Goal: Navigation & Orientation: Find specific page/section

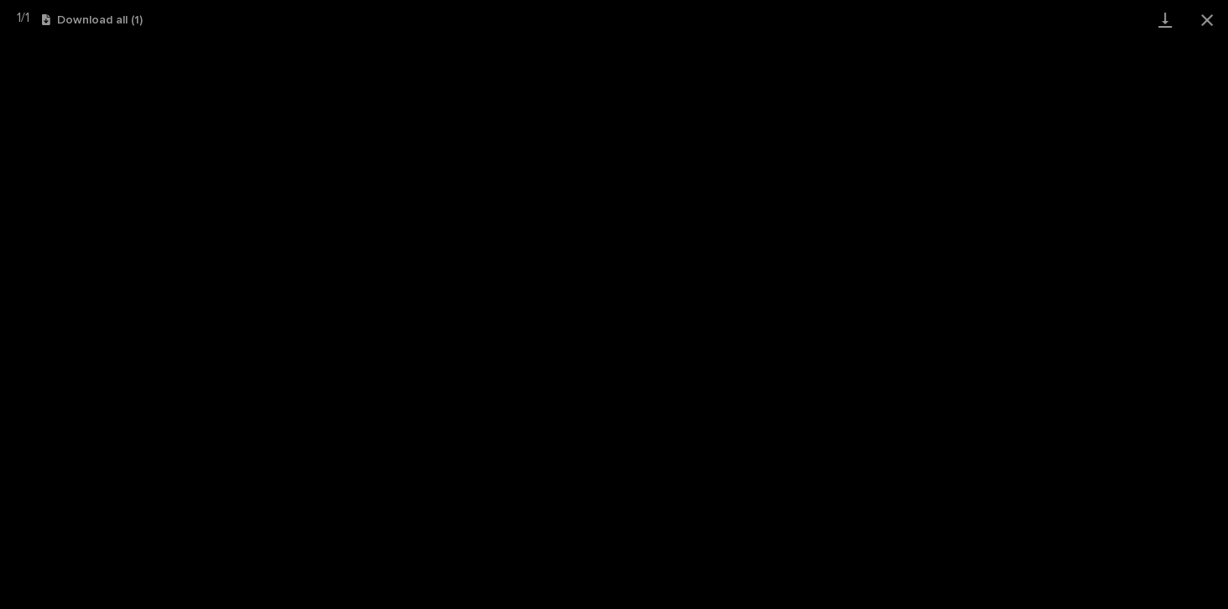
scroll to position [41, 0]
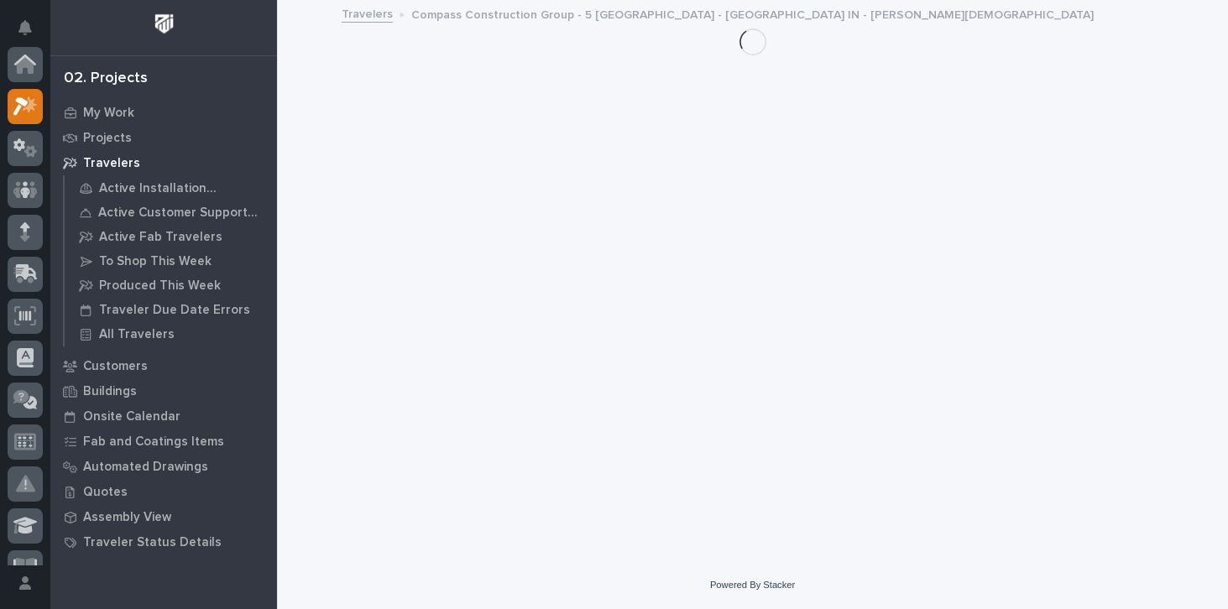
scroll to position [45, 0]
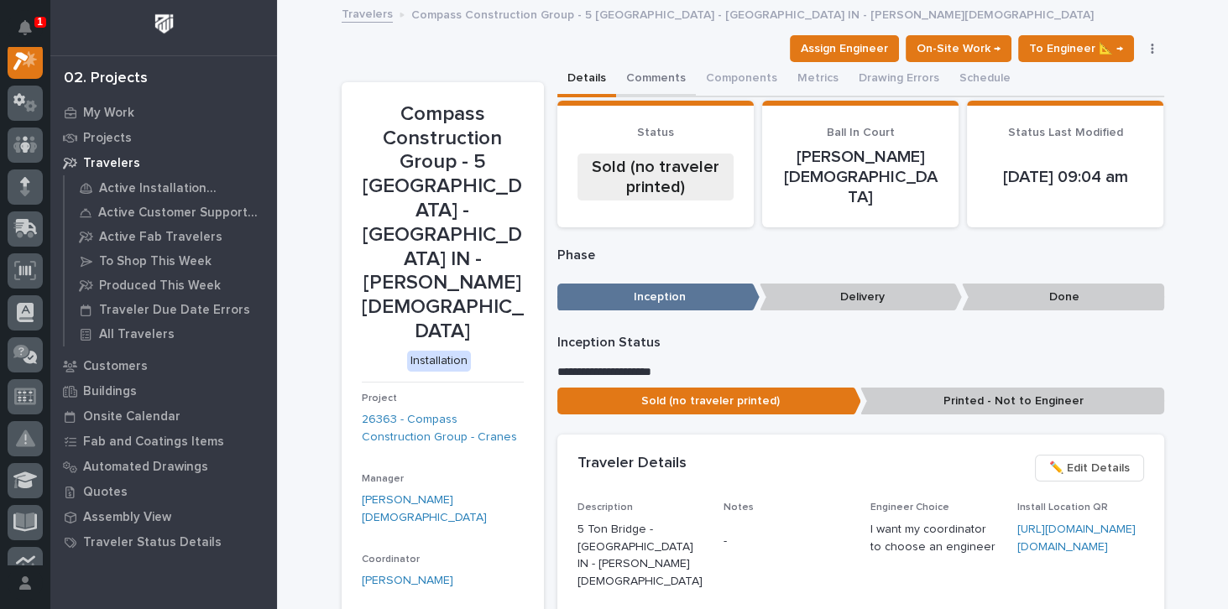
click at [651, 76] on button "Comments" at bounding box center [656, 79] width 80 height 35
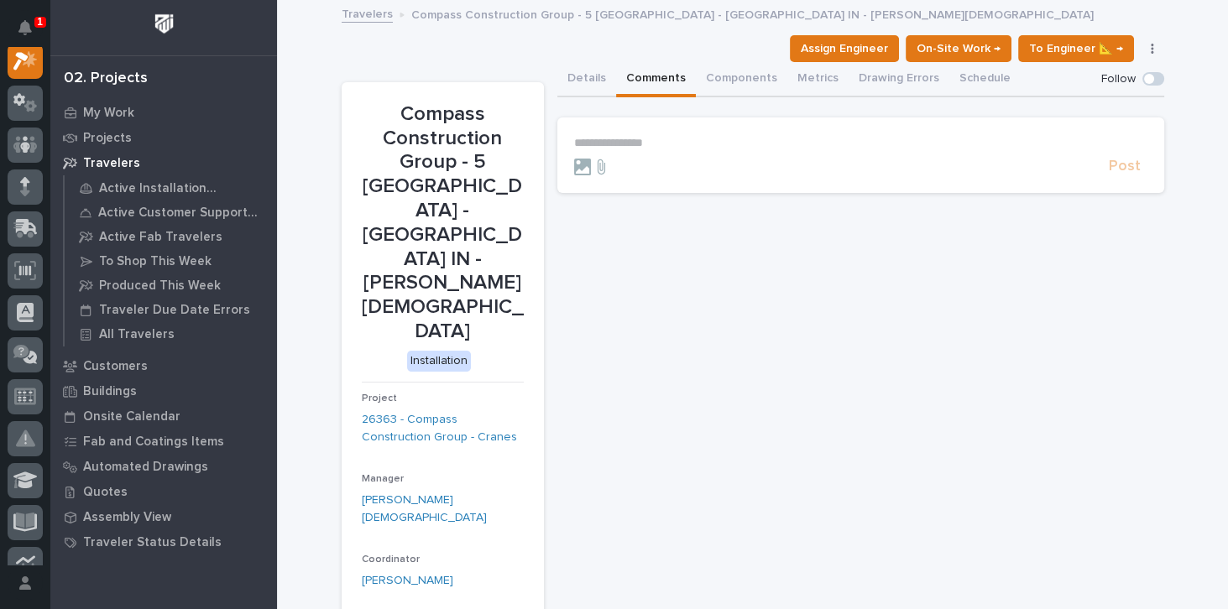
scroll to position [41, 0]
click at [36, 24] on div "1" at bounding box center [40, 22] width 12 height 11
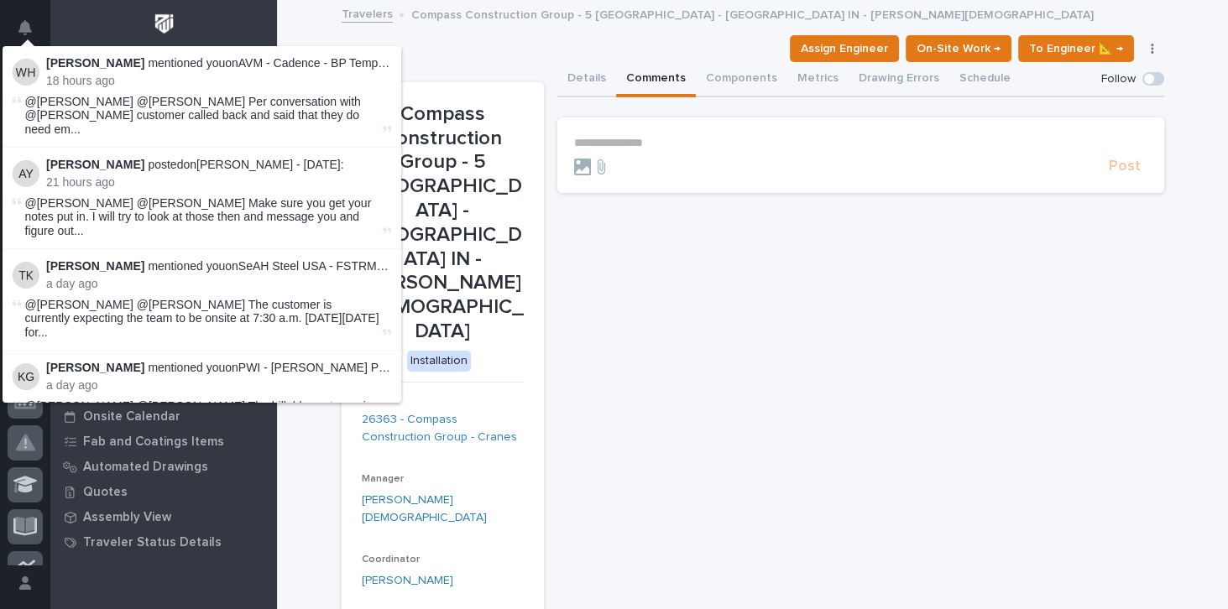
click at [180, 120] on span "@Adam Yutzy @Tyler Hartsough Per conversation with @Riley Youngman customer cal…" at bounding box center [202, 116] width 354 height 42
click at [201, 105] on span "@Adam Yutzy @Tyler Hartsough Per conversation with @Riley Youngman customer cal…" at bounding box center [202, 116] width 354 height 42
click at [318, 112] on span "@Adam Yutzy @Tyler Hartsough Per conversation with @Riley Youngman customer cal…" at bounding box center [202, 116] width 354 height 42
click at [331, 112] on span "@Adam Yutzy @Tyler Hartsough Per conversation with @Riley Youngman customer cal…" at bounding box center [202, 116] width 354 height 42
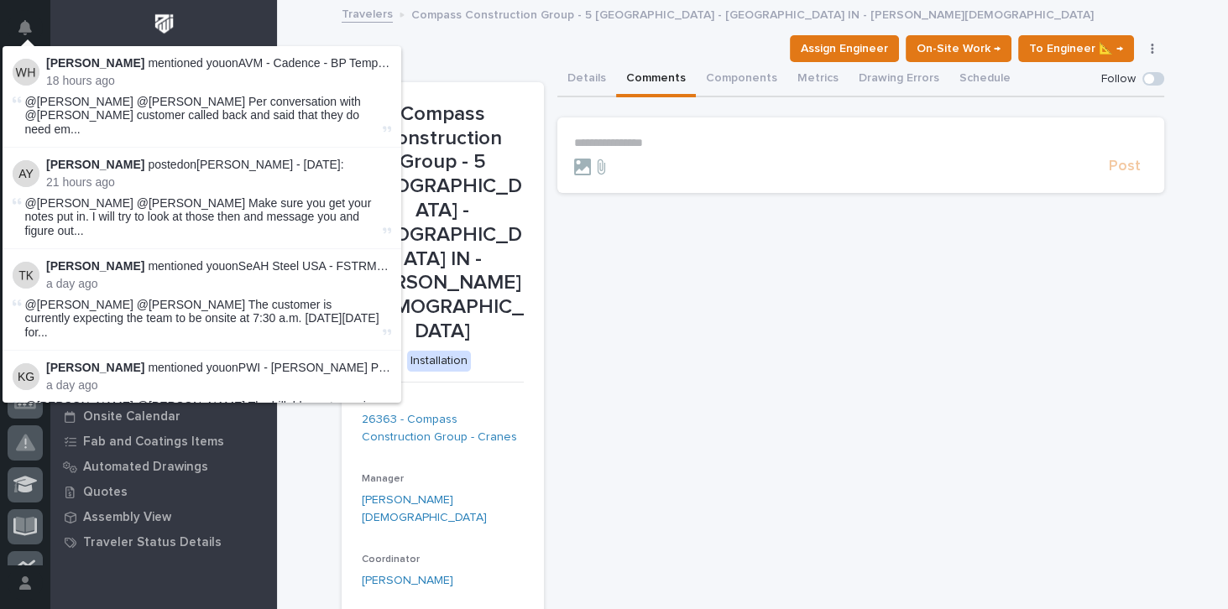
click at [331, 112] on span "@Adam Yutzy @Tyler Hartsough Per conversation with @Riley Youngman customer cal…" at bounding box center [202, 116] width 354 height 42
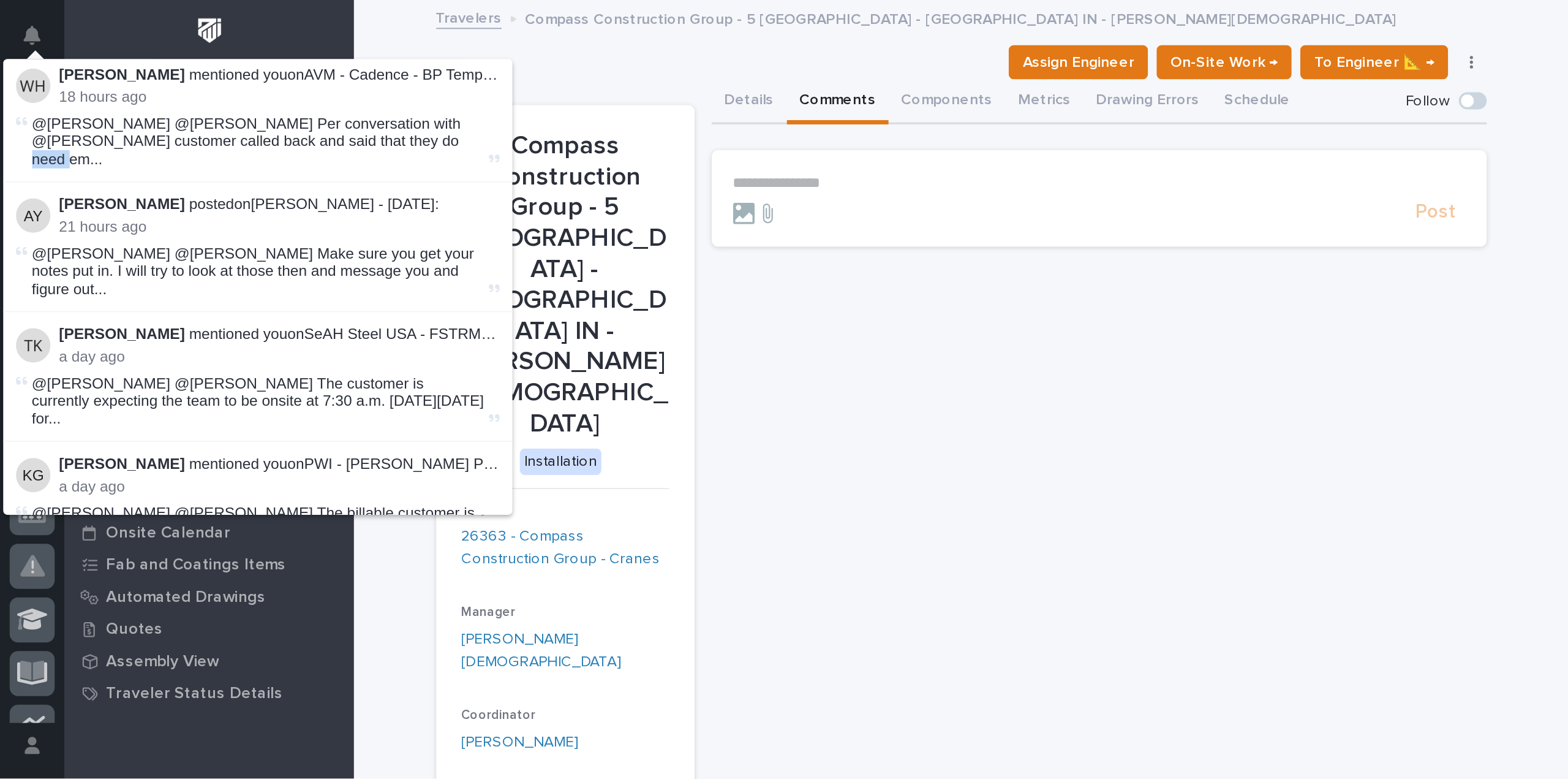
scroll to position [0, 0]
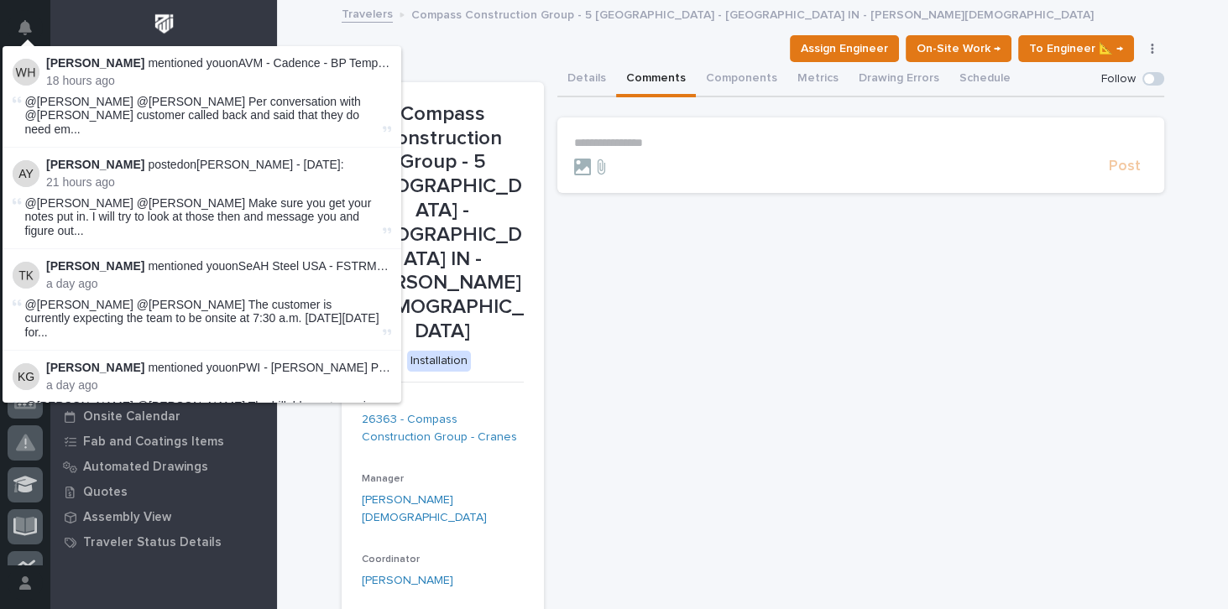
click at [352, 112] on span "@Adam Yutzy @Tyler Hartsough Per conversation with @Riley Youngman customer cal…" at bounding box center [202, 116] width 354 height 42
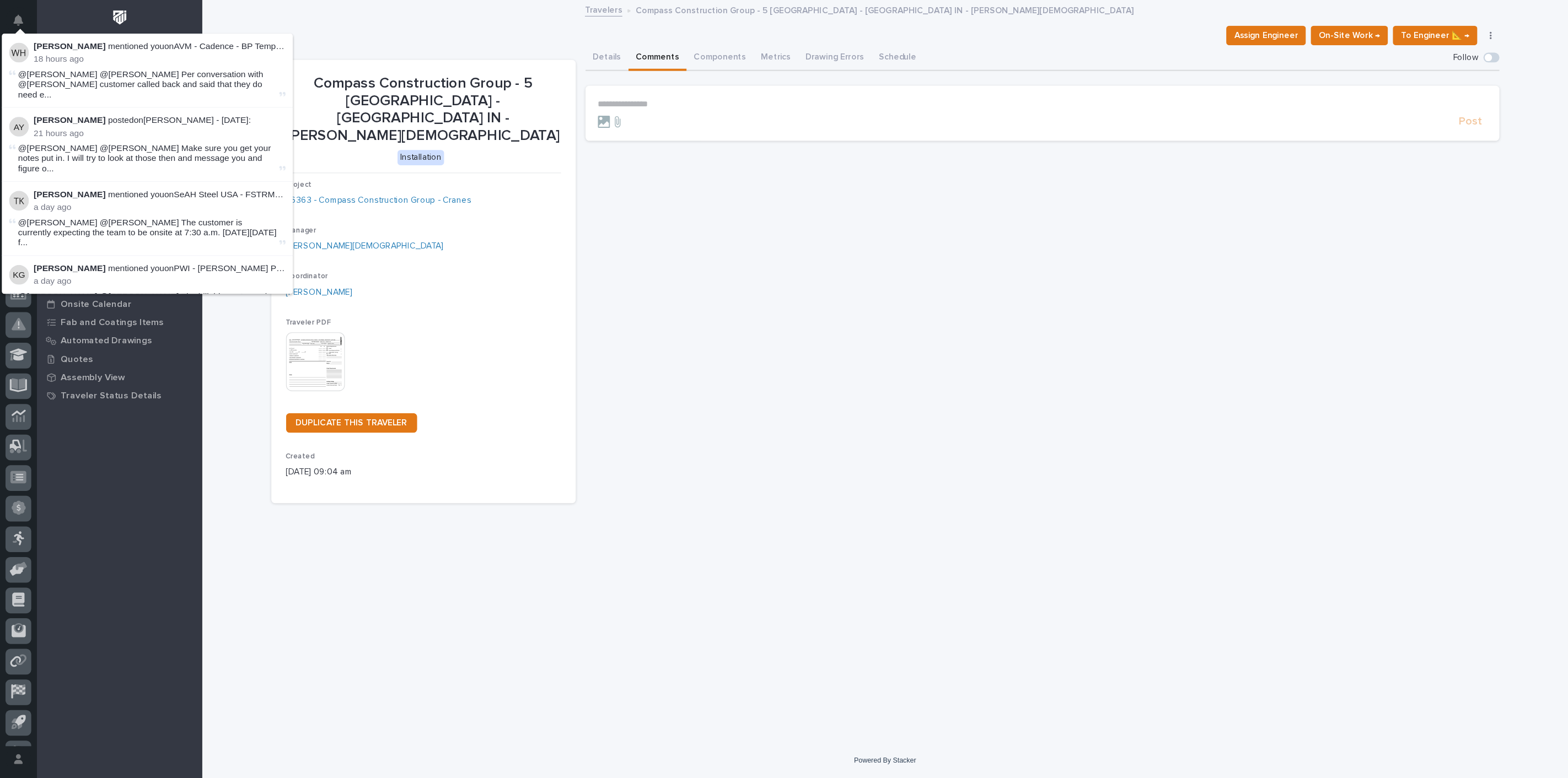
scroll to position [3, 0]
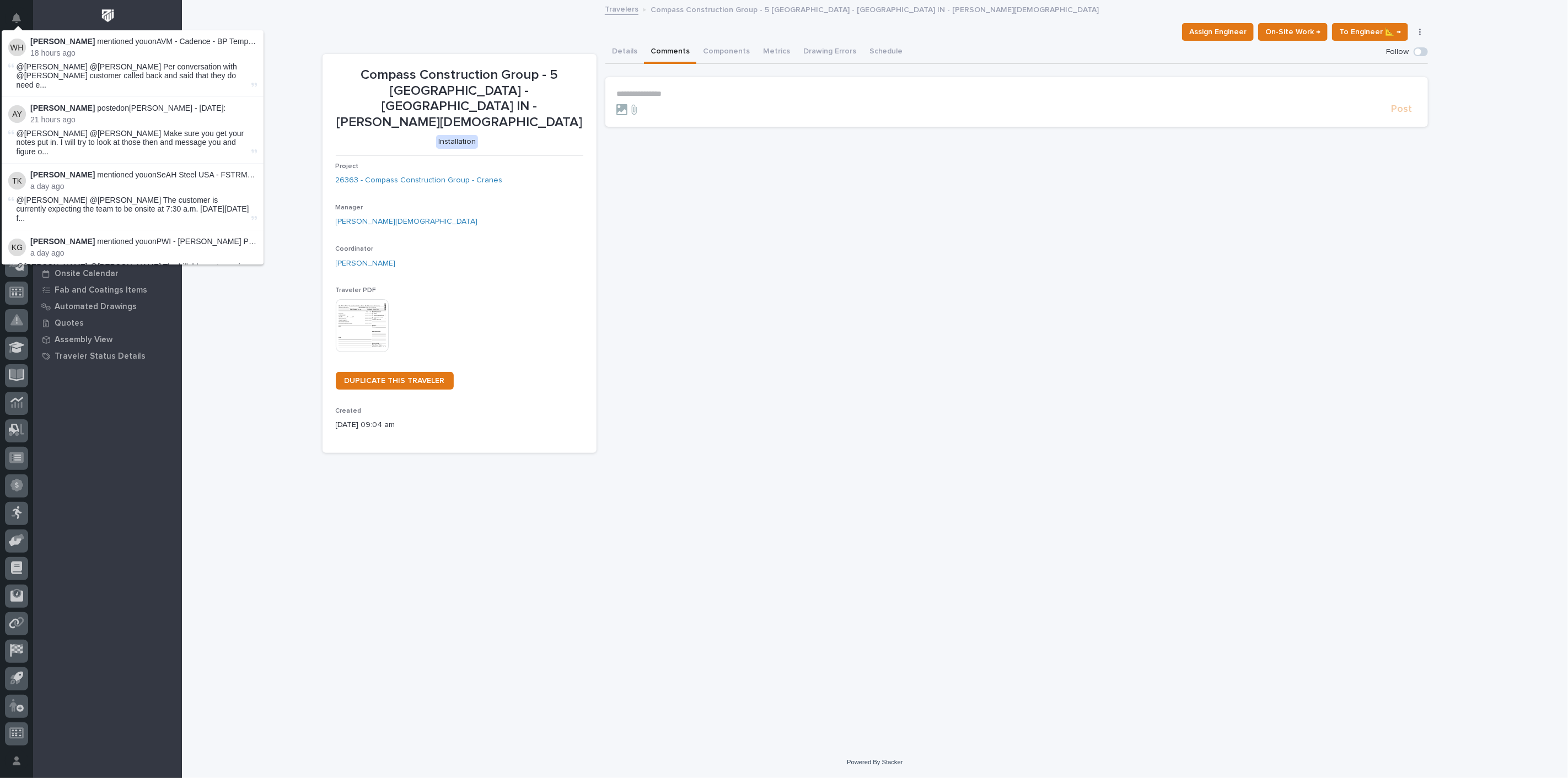
click at [787, 353] on div "**********" at bounding box center [1016, 247] width 823 height 412
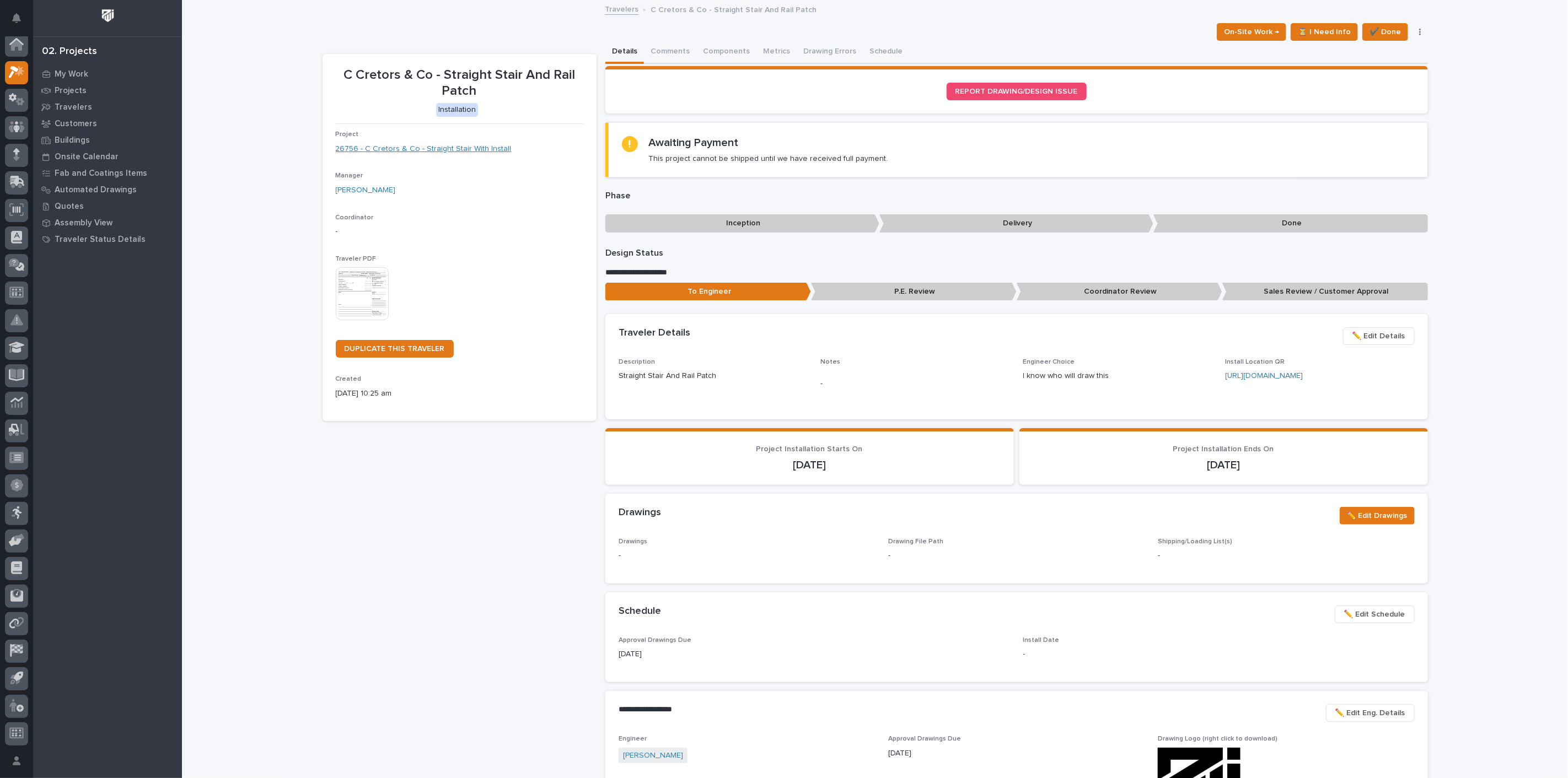
click at [418, 144] on link "26756 - C Cretors & Co - Straight Stair With Install" at bounding box center [424, 149] width 176 height 12
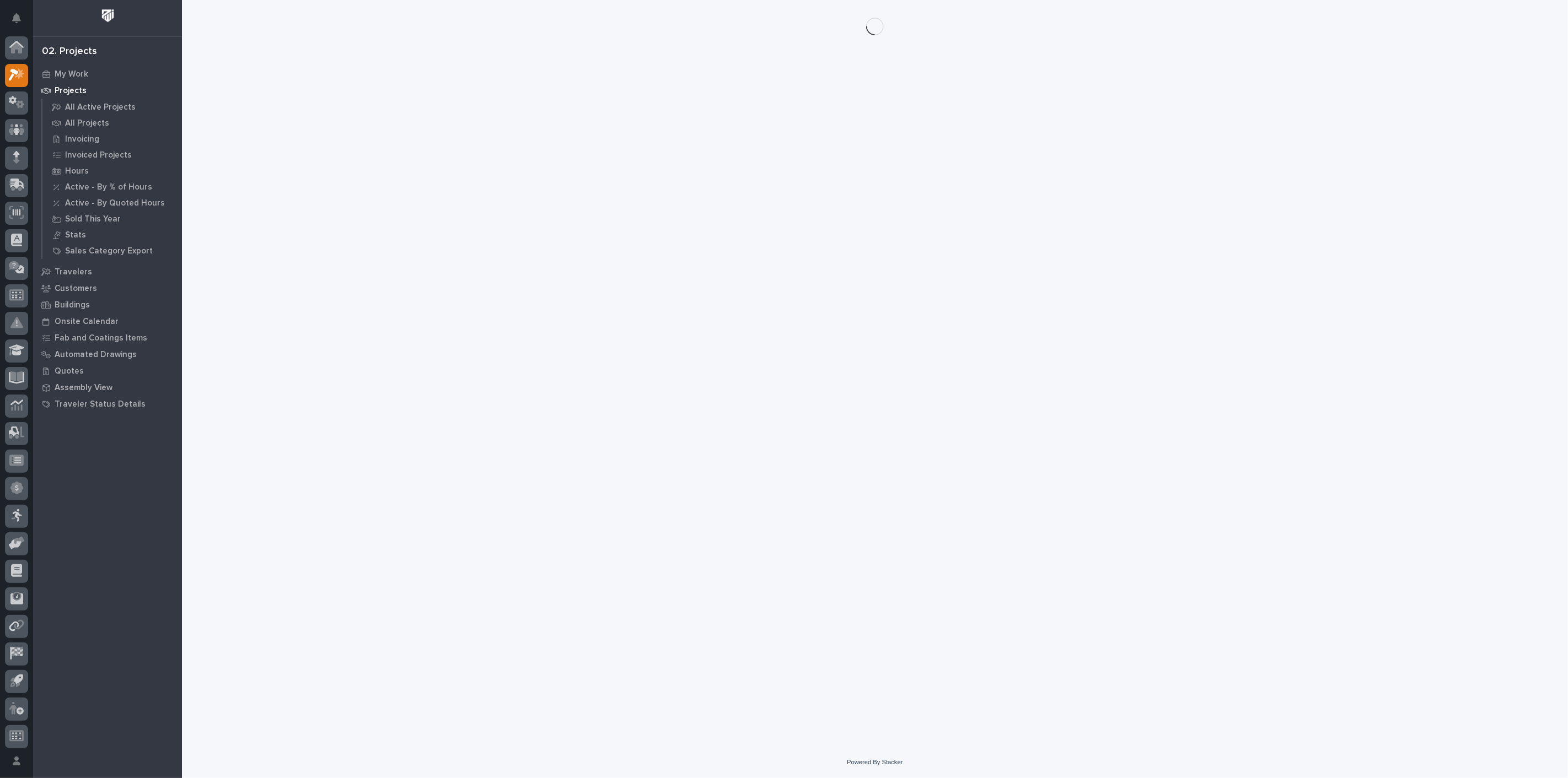
scroll to position [3, 0]
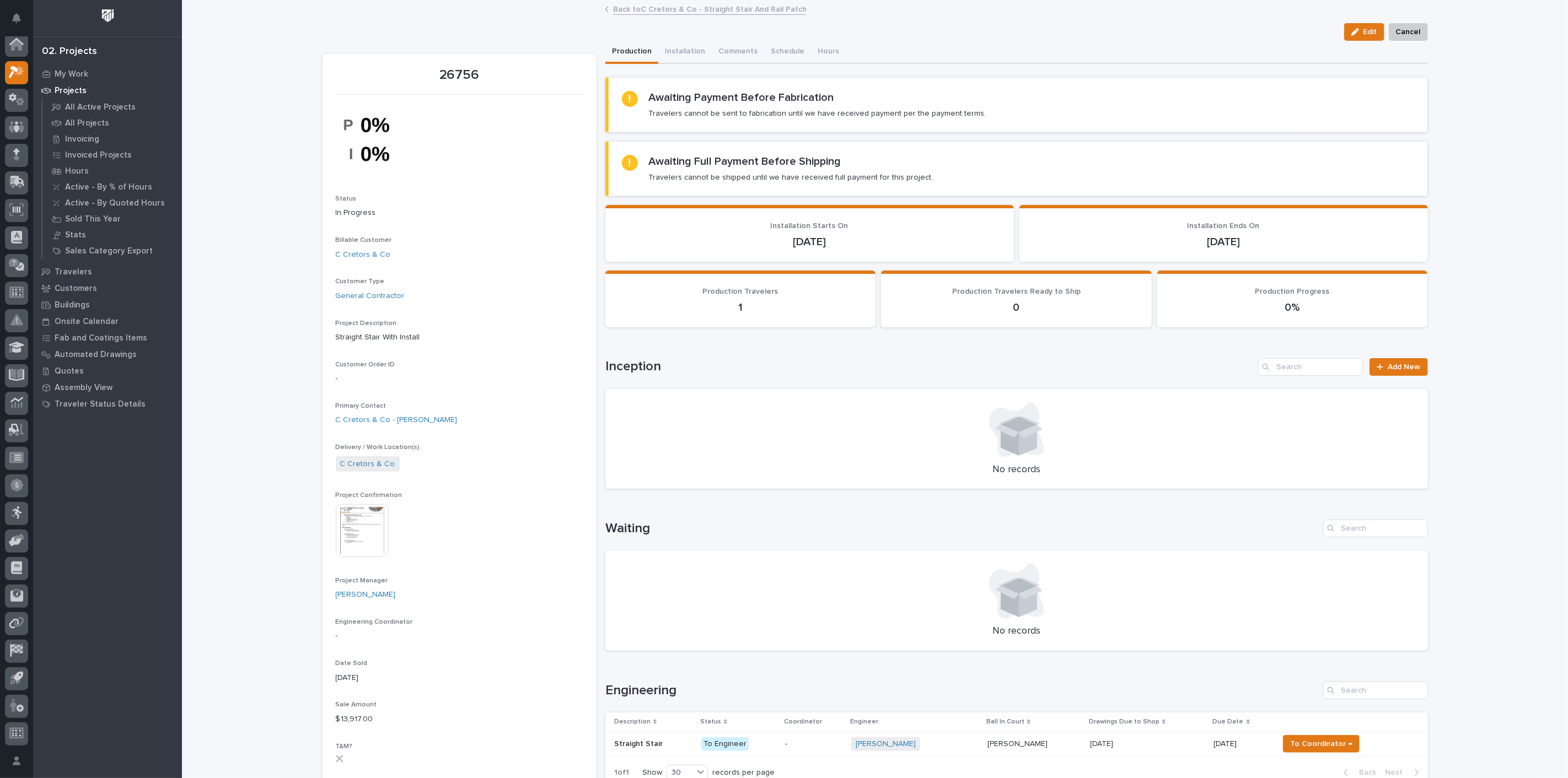
click at [376, 525] on img at bounding box center [362, 530] width 53 height 53
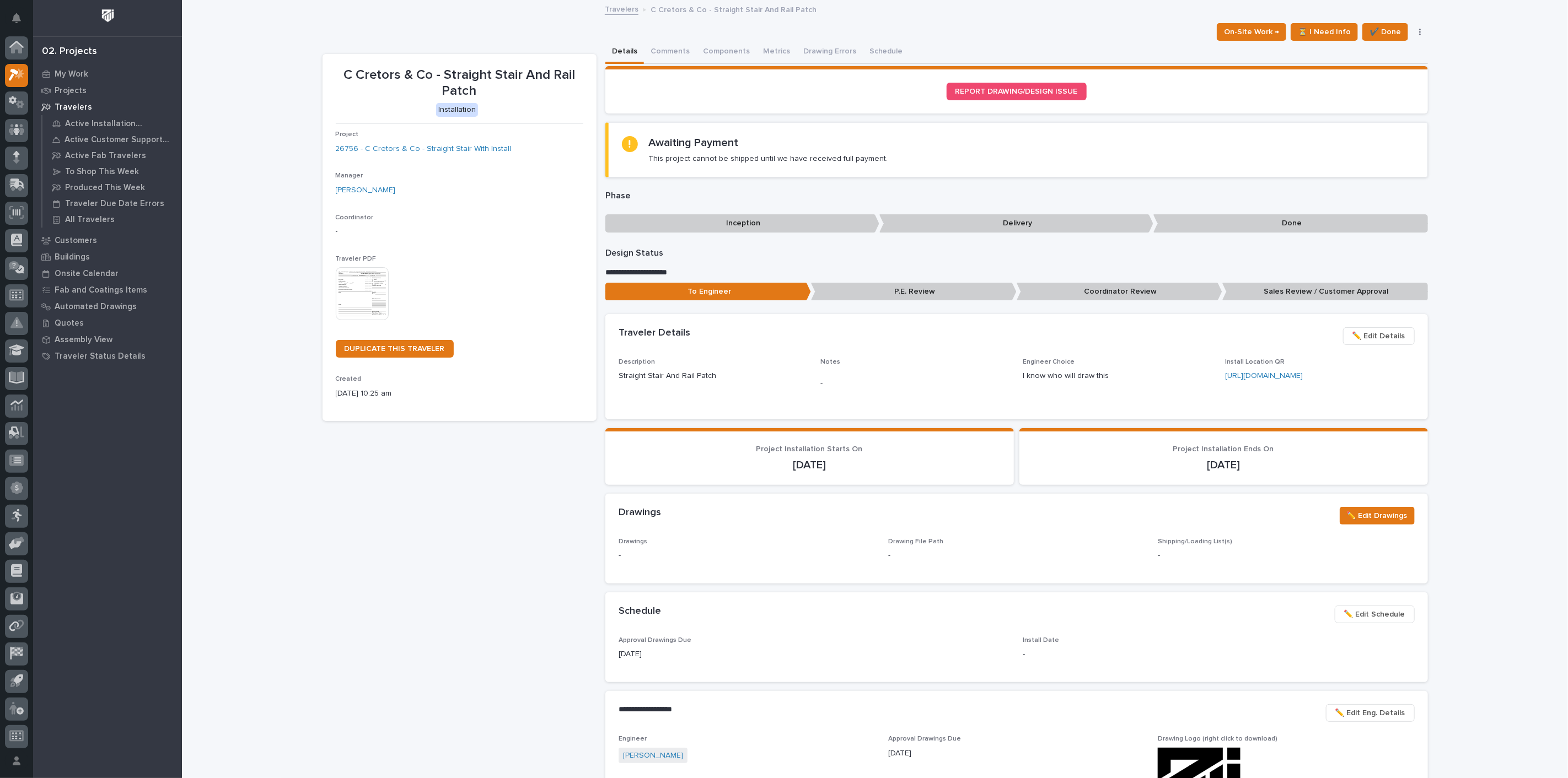
scroll to position [3, 0]
